Goal: Task Accomplishment & Management: Manage account settings

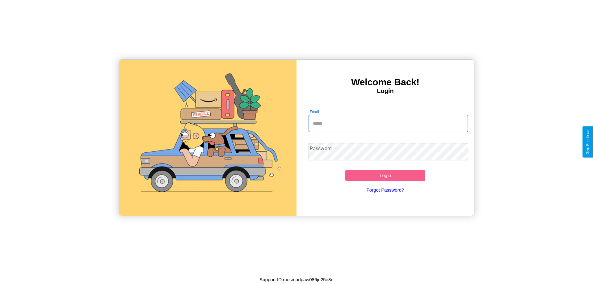
click at [388, 123] on input "Email" at bounding box center [389, 123] width 160 height 17
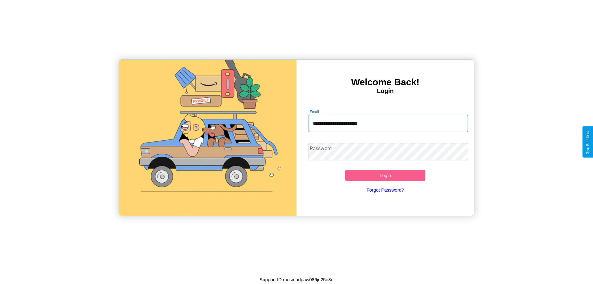
type input "**********"
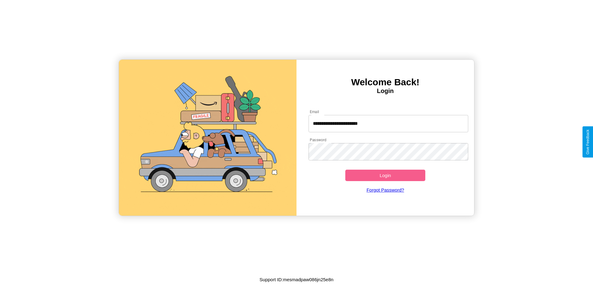
click at [385, 175] on button "Login" at bounding box center [385, 175] width 80 height 11
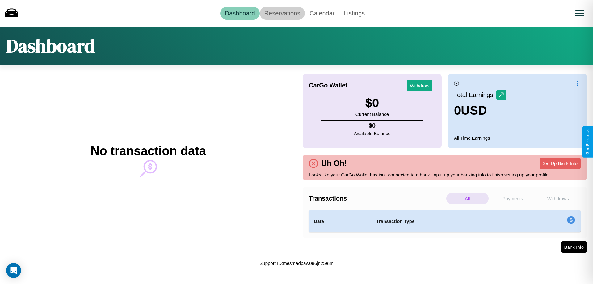
click at [282, 13] on link "Reservations" at bounding box center [282, 13] width 45 height 13
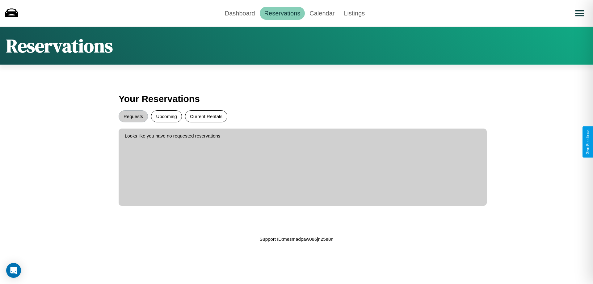
click at [206, 116] on button "Current Rentals" at bounding box center [206, 116] width 42 height 12
click at [133, 116] on button "Requests" at bounding box center [133, 116] width 29 height 12
